Goal: Use online tool/utility: Utilize a website feature to perform a specific function

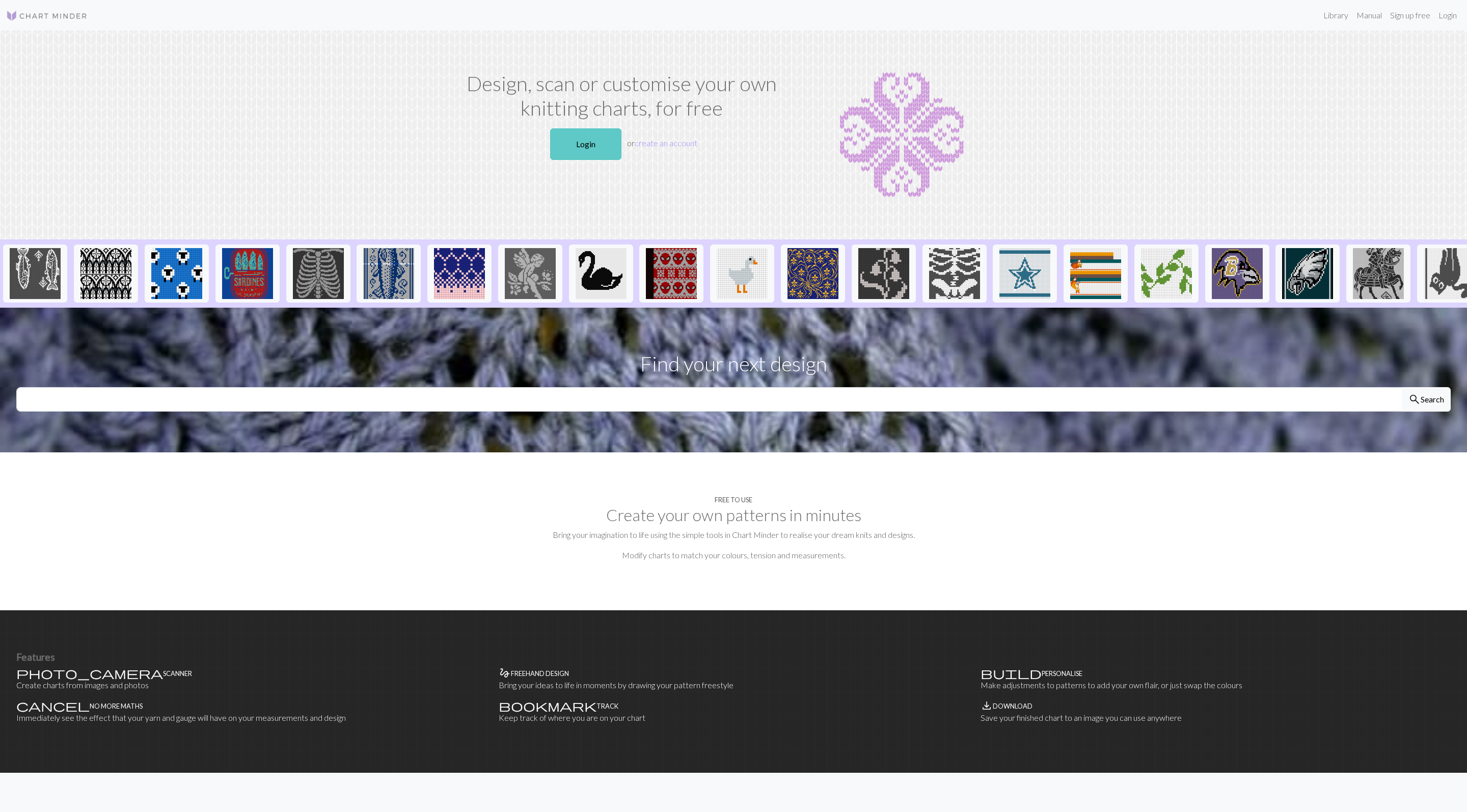
click at [572, 160] on link "Login" at bounding box center [585, 143] width 71 height 31
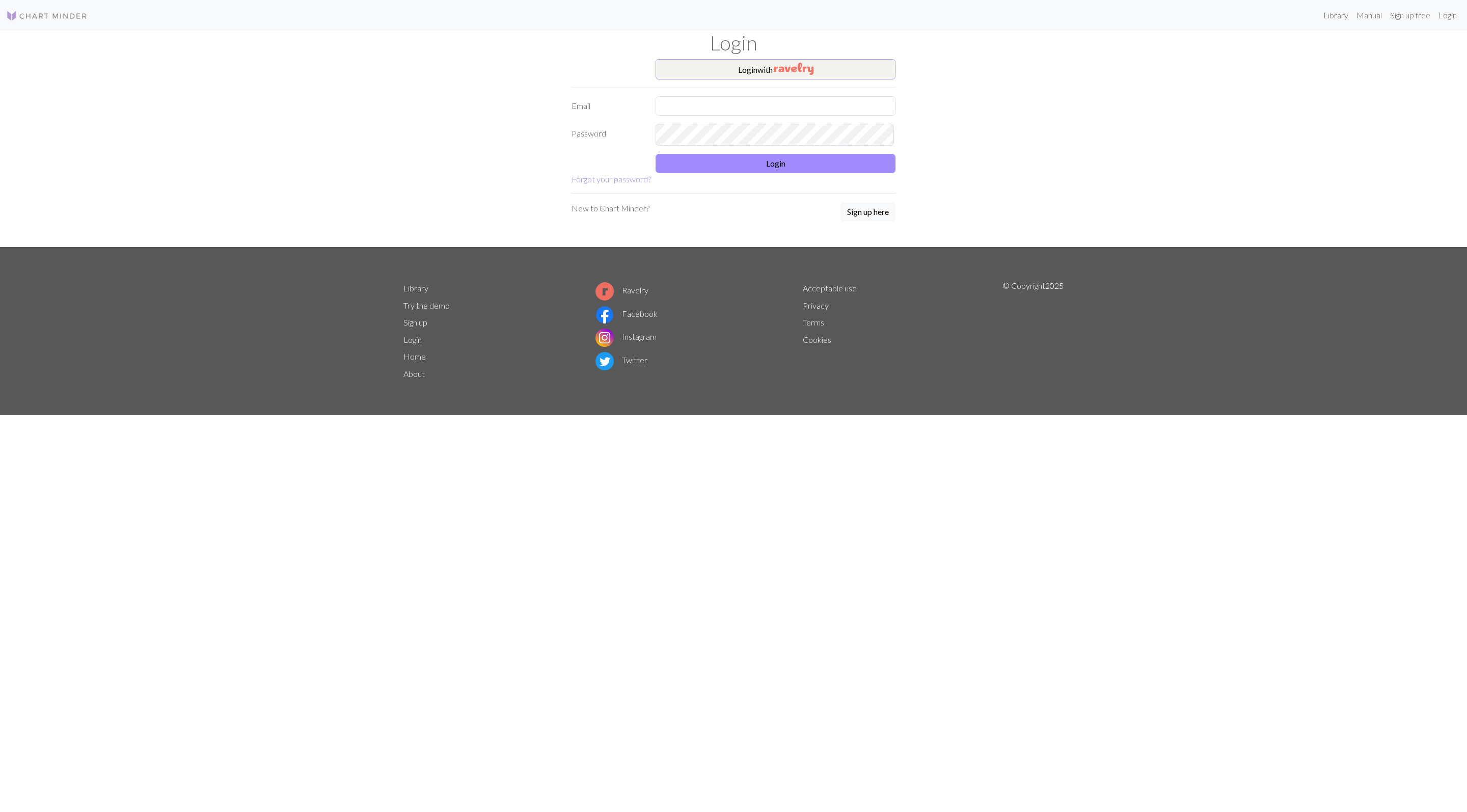
click at [782, 61] on button "Login with" at bounding box center [775, 69] width 240 height 20
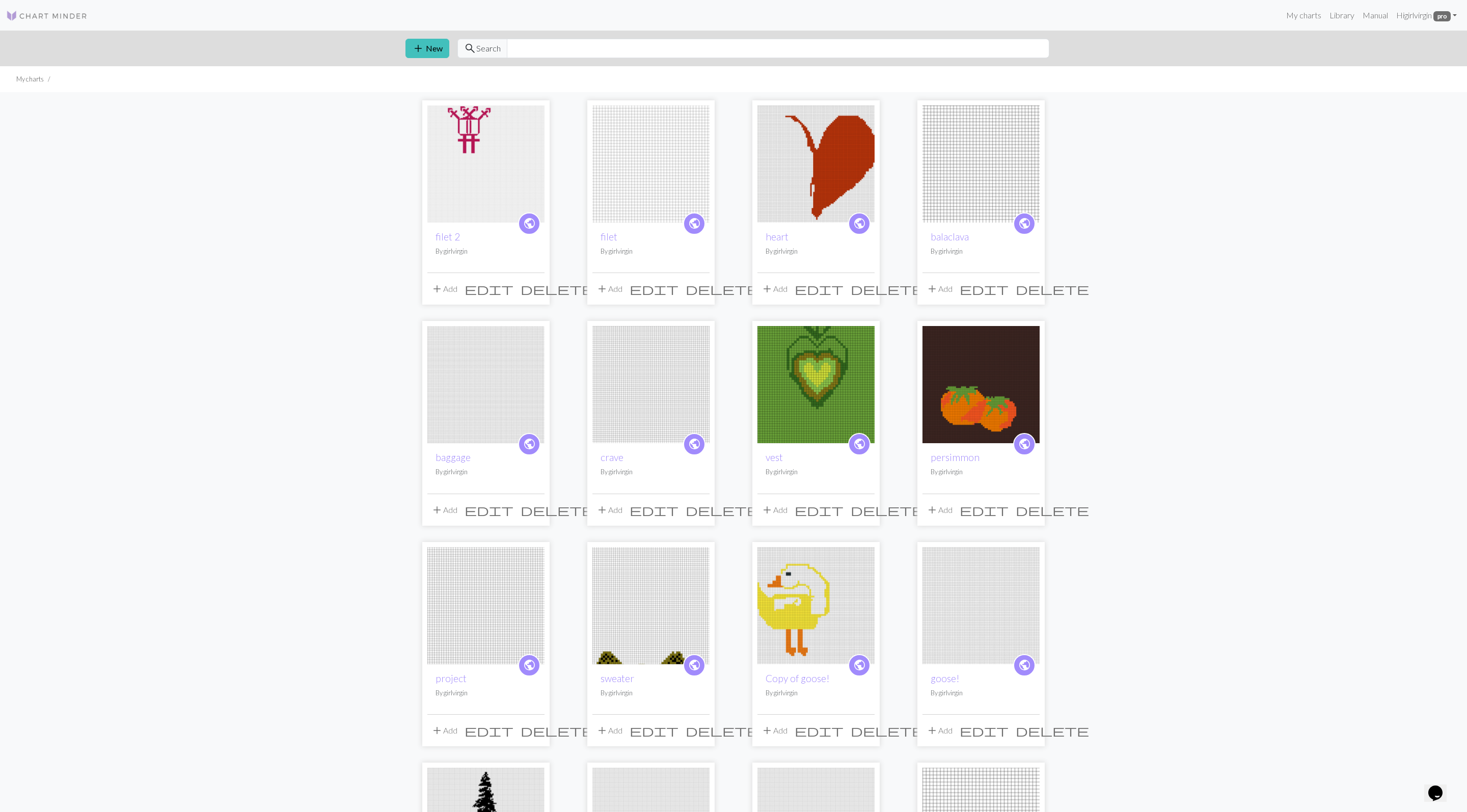
click at [528, 177] on img at bounding box center [486, 164] width 117 height 117
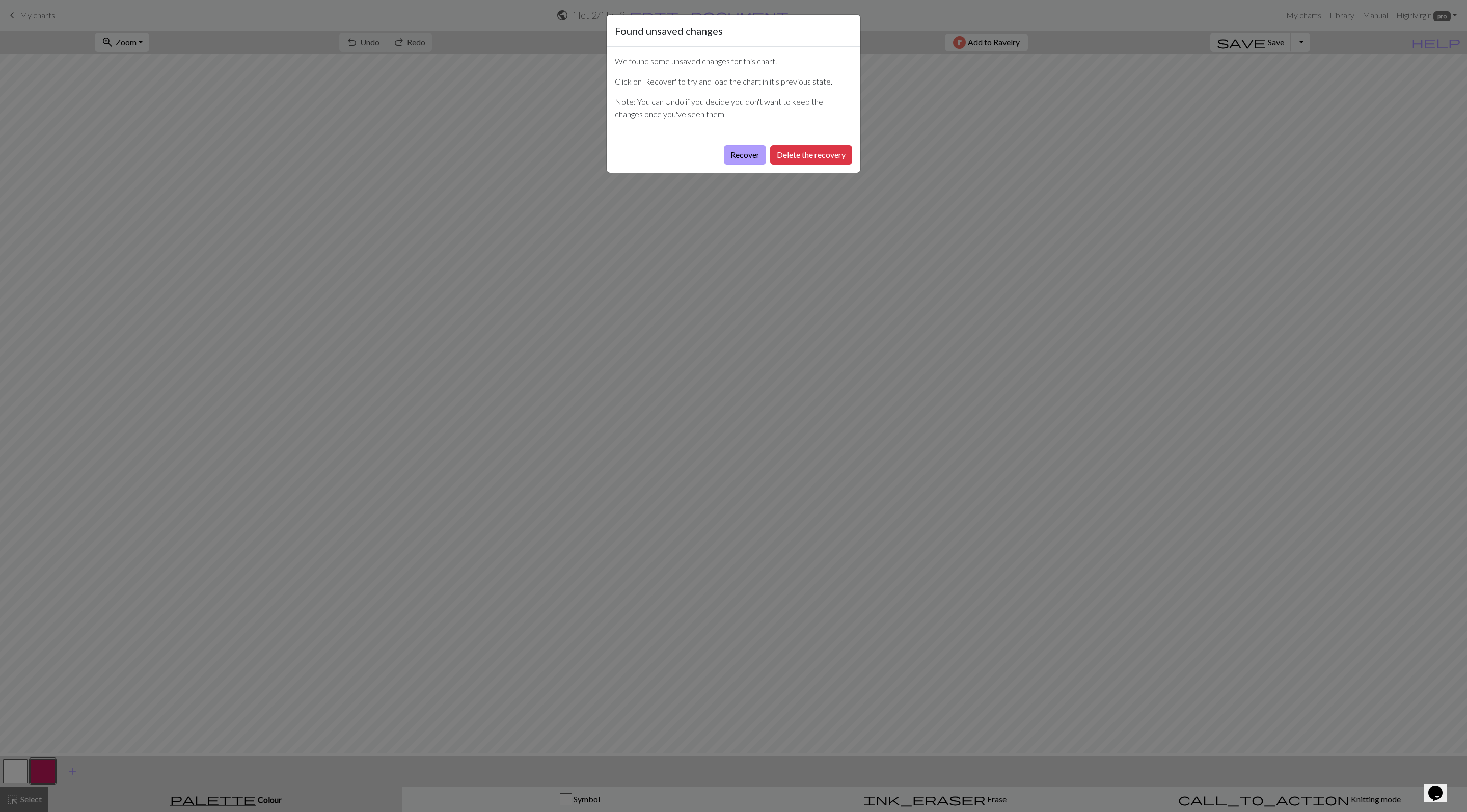
click at [736, 165] on button "Recover" at bounding box center [745, 155] width 42 height 19
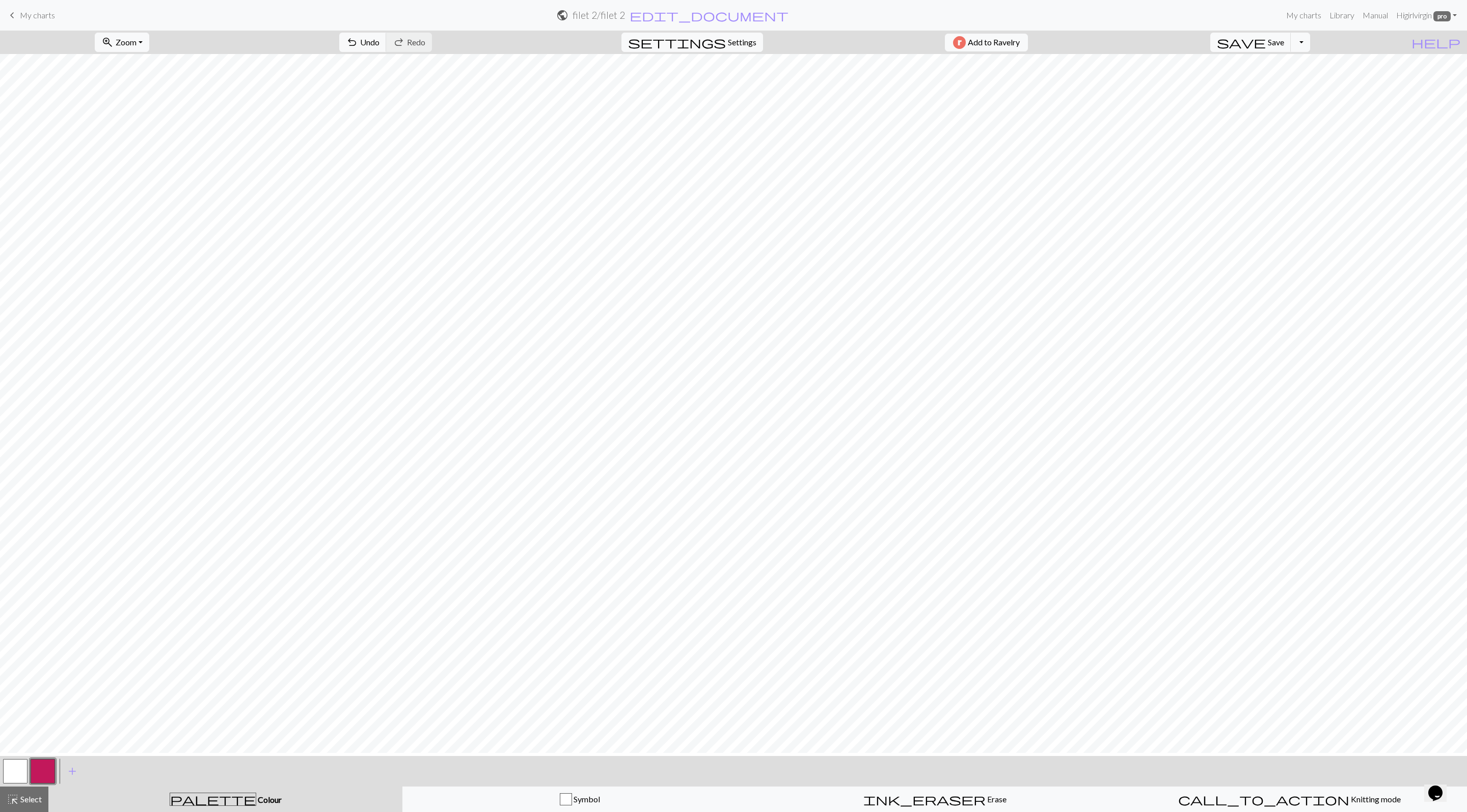
click at [19, 778] on button "button" at bounding box center [15, 771] width 24 height 24
click at [31, 811] on button "highlight_alt Select Select" at bounding box center [24, 799] width 48 height 26
click at [50, 773] on button "button" at bounding box center [43, 771] width 24 height 24
click at [15, 777] on button "button" at bounding box center [15, 771] width 24 height 24
click at [214, 811] on button "palette Colour Colour" at bounding box center [226, 799] width 354 height 26
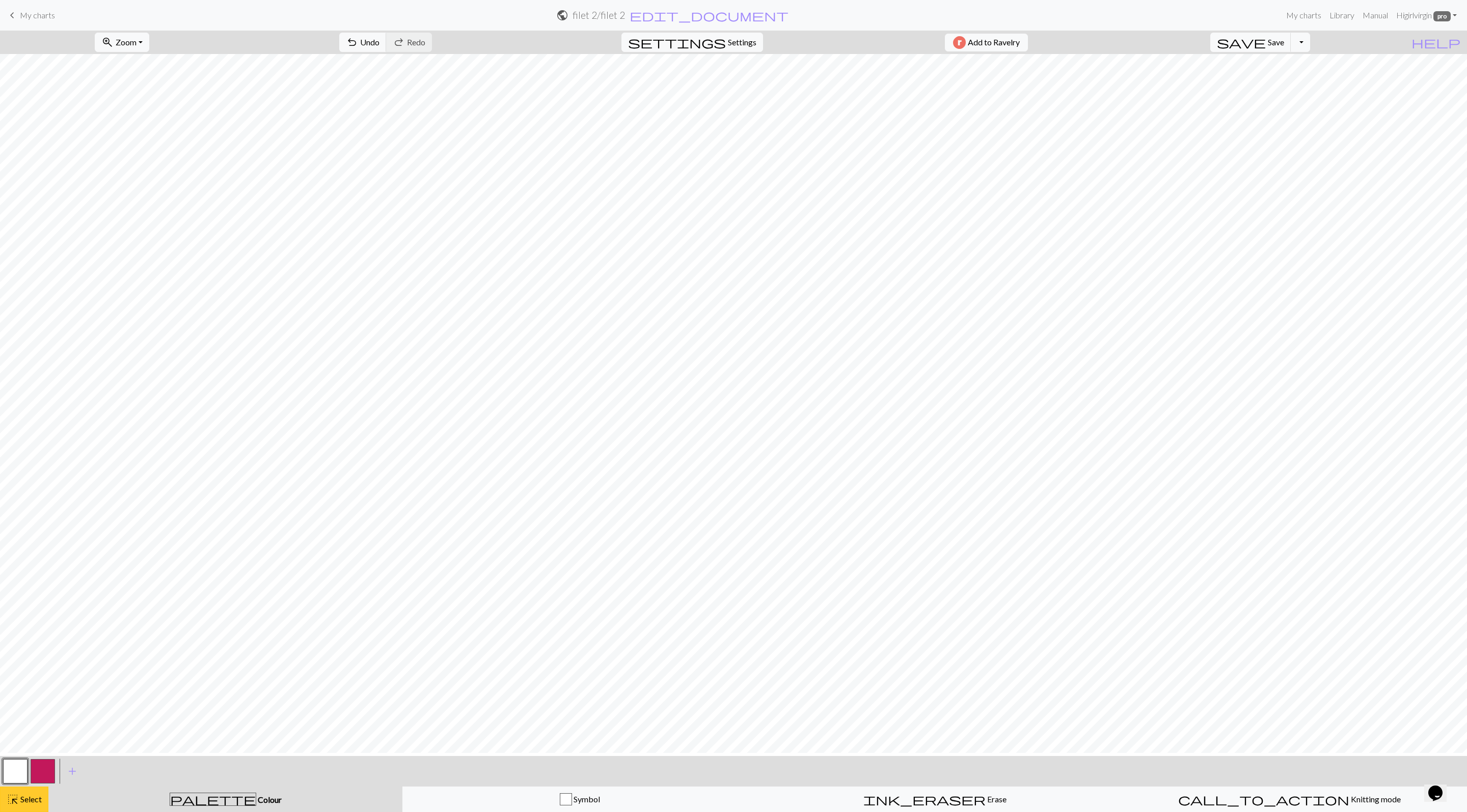
click at [36, 795] on div "highlight_alt Select Select" at bounding box center [24, 799] width 35 height 12
click at [44, 771] on button "button" at bounding box center [43, 771] width 24 height 24
click at [18, 773] on button "button" at bounding box center [15, 771] width 24 height 24
click at [45, 770] on button "button" at bounding box center [43, 771] width 24 height 24
click at [27, 778] on button "button" at bounding box center [15, 771] width 24 height 24
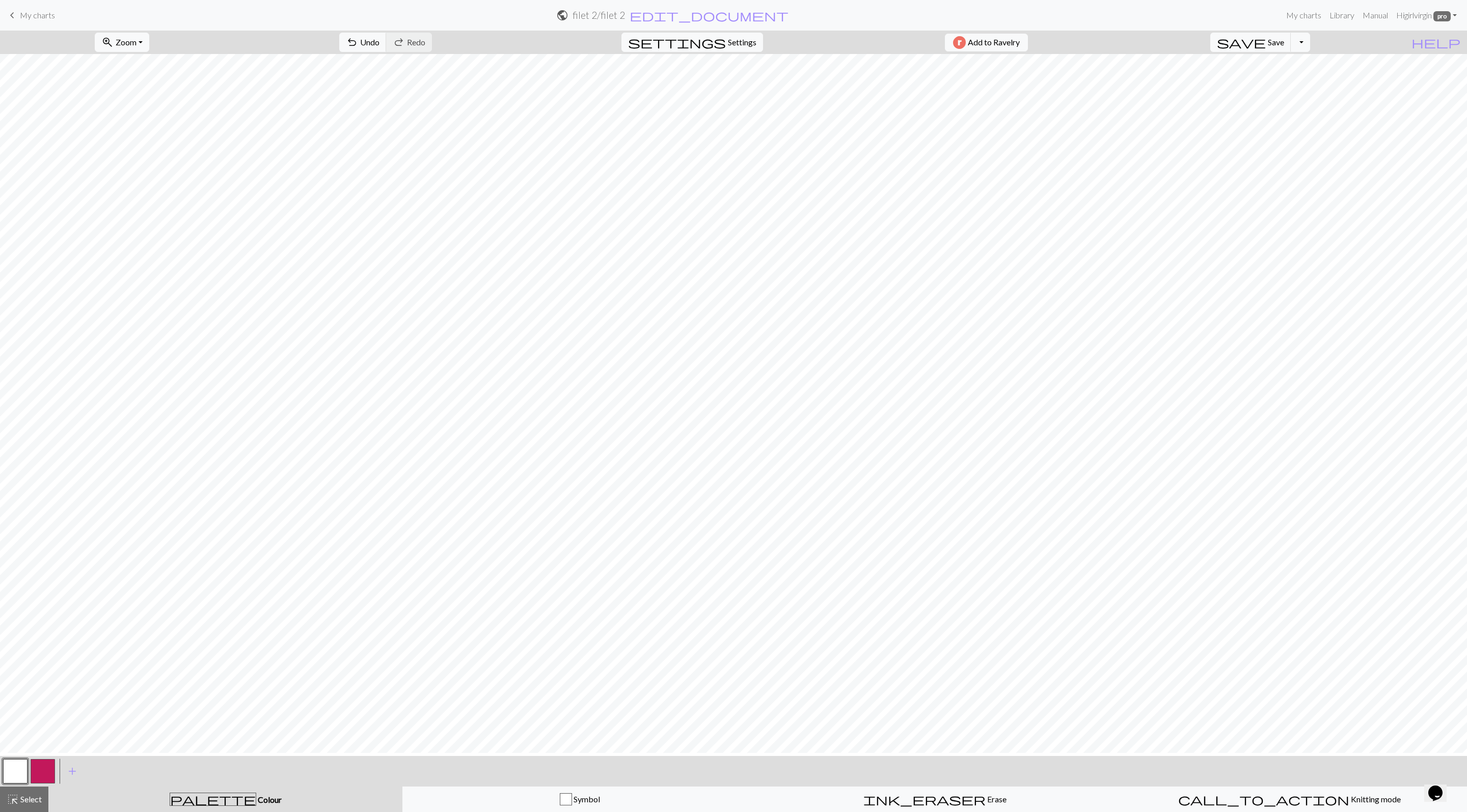
click at [44, 780] on button "button" at bounding box center [43, 771] width 24 height 24
click at [15, 775] on button "button" at bounding box center [15, 771] width 24 height 24
click at [46, 775] on button "button" at bounding box center [43, 771] width 24 height 24
click at [17, 775] on button "button" at bounding box center [15, 771] width 24 height 24
click at [49, 781] on button "button" at bounding box center [43, 771] width 24 height 24
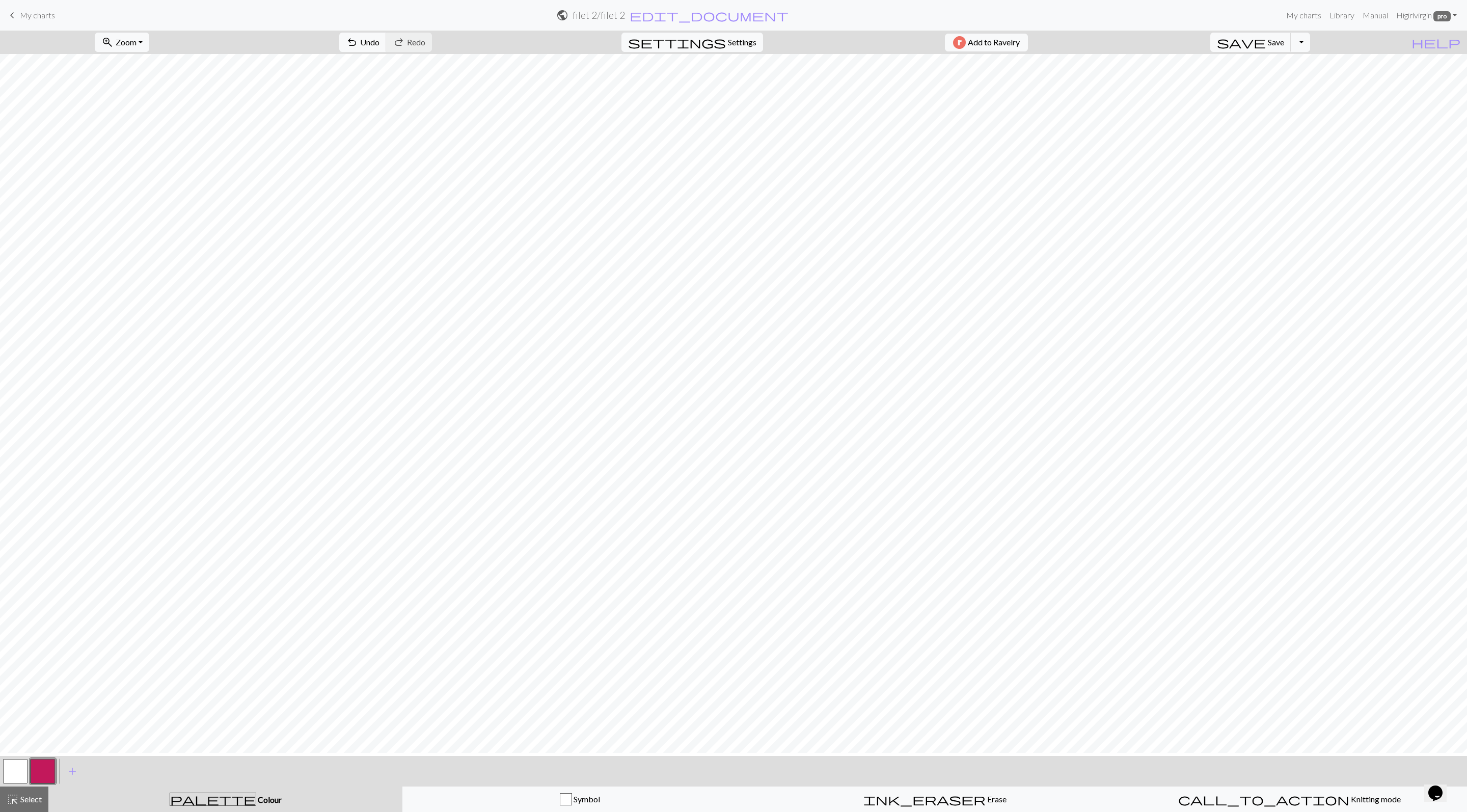
click at [17, 781] on button "button" at bounding box center [15, 771] width 24 height 24
click at [50, 778] on button "button" at bounding box center [43, 771] width 24 height 24
click at [2, 777] on div at bounding box center [15, 771] width 27 height 27
click at [14, 767] on button "button" at bounding box center [15, 771] width 24 height 24
click at [50, 765] on button "button" at bounding box center [43, 771] width 24 height 24
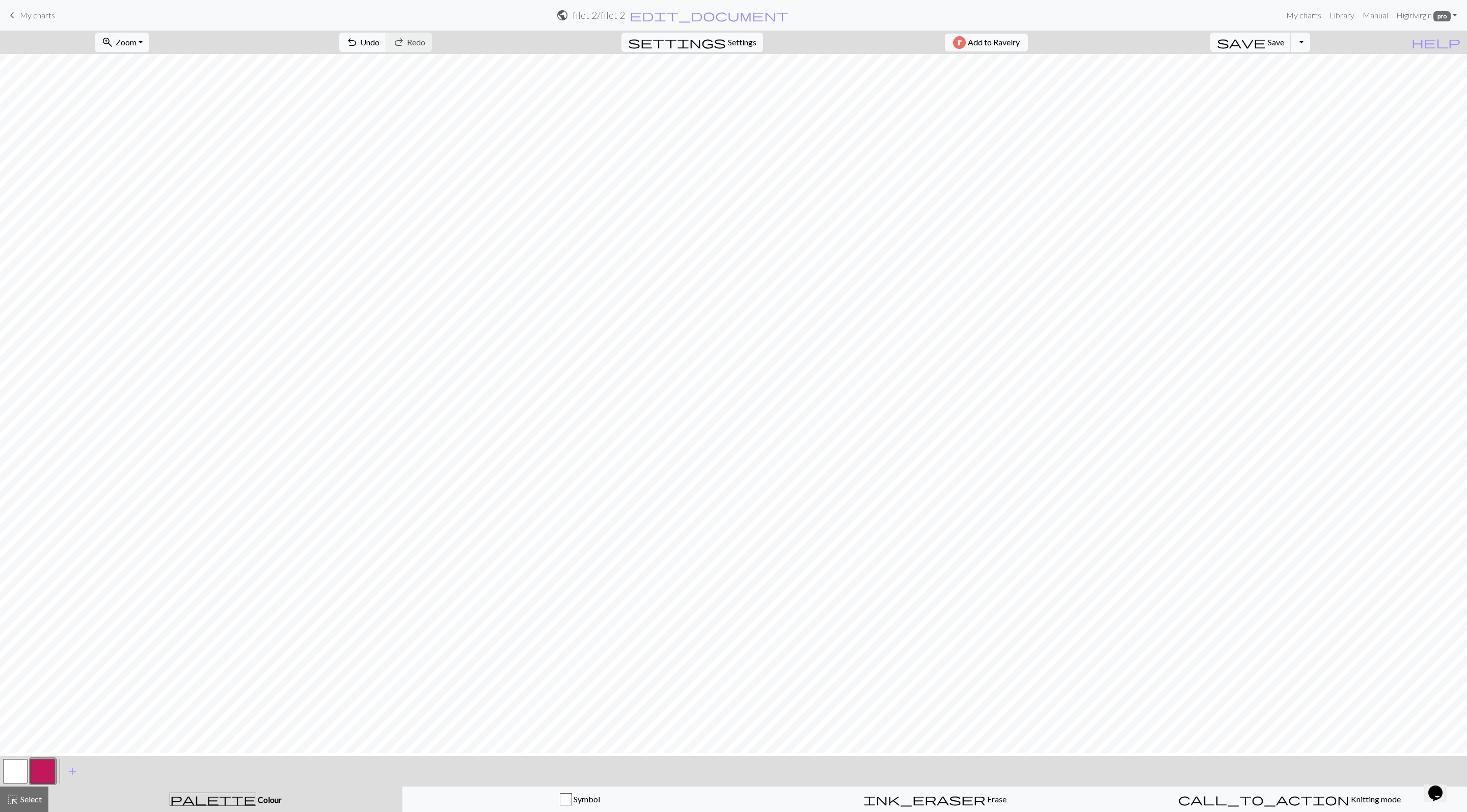
click at [11, 775] on button "button" at bounding box center [15, 771] width 24 height 24
click at [43, 776] on button "button" at bounding box center [43, 771] width 24 height 24
click at [12, 771] on button "button" at bounding box center [15, 771] width 24 height 24
click at [35, 769] on button "button" at bounding box center [43, 771] width 24 height 24
click at [10, 768] on button "button" at bounding box center [15, 771] width 24 height 24
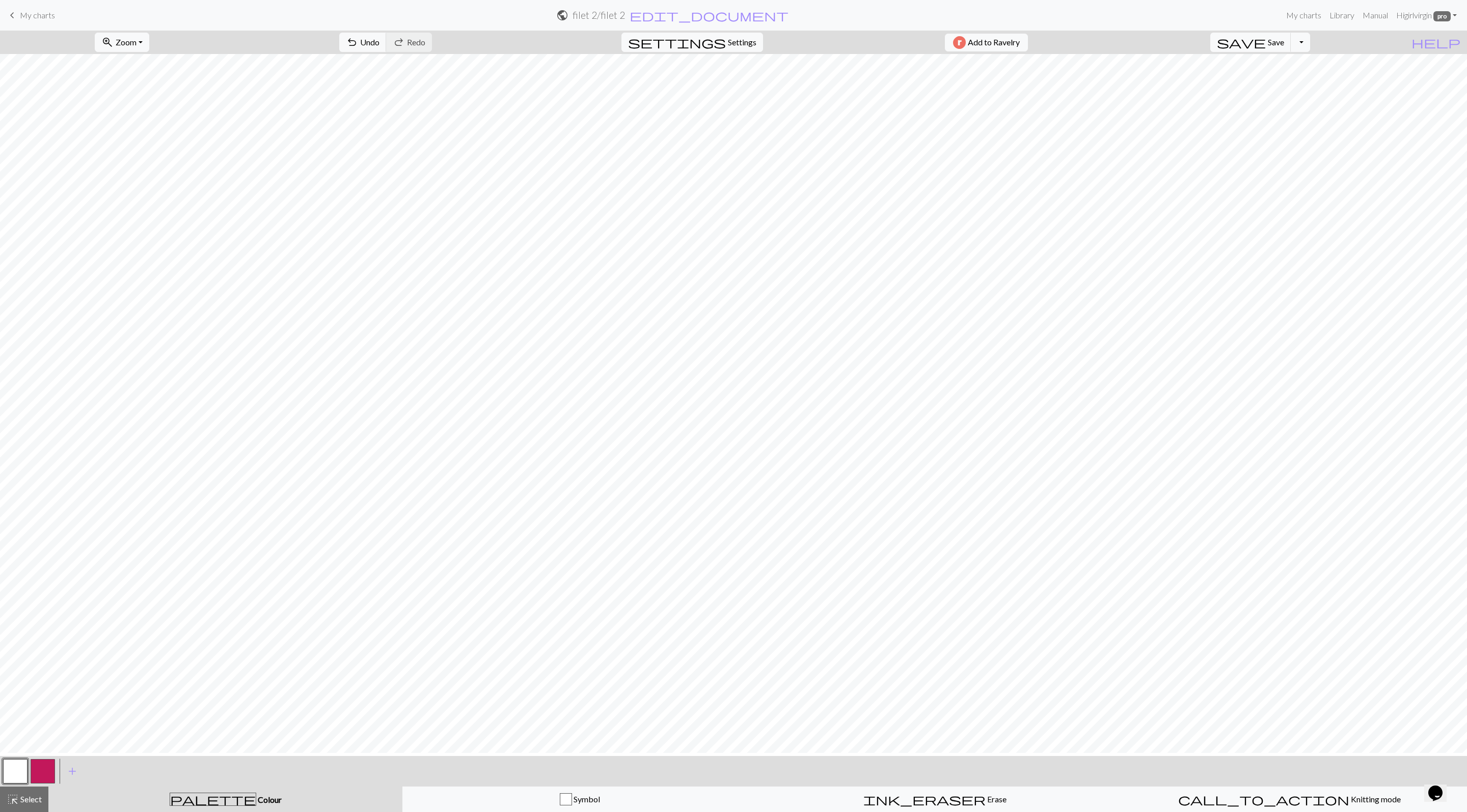
scroll to position [0, 1]
